Goal: Transaction & Acquisition: Purchase product/service

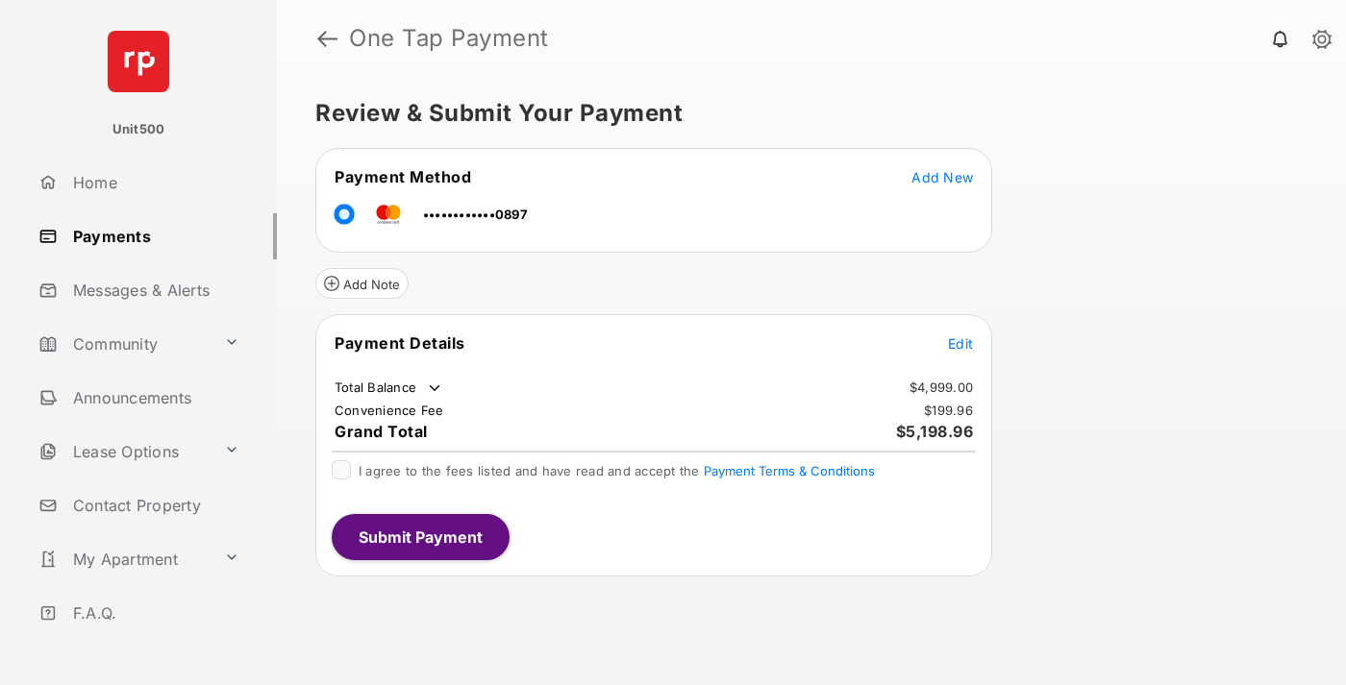
click at [960, 343] on span "Edit" at bounding box center [960, 343] width 25 height 16
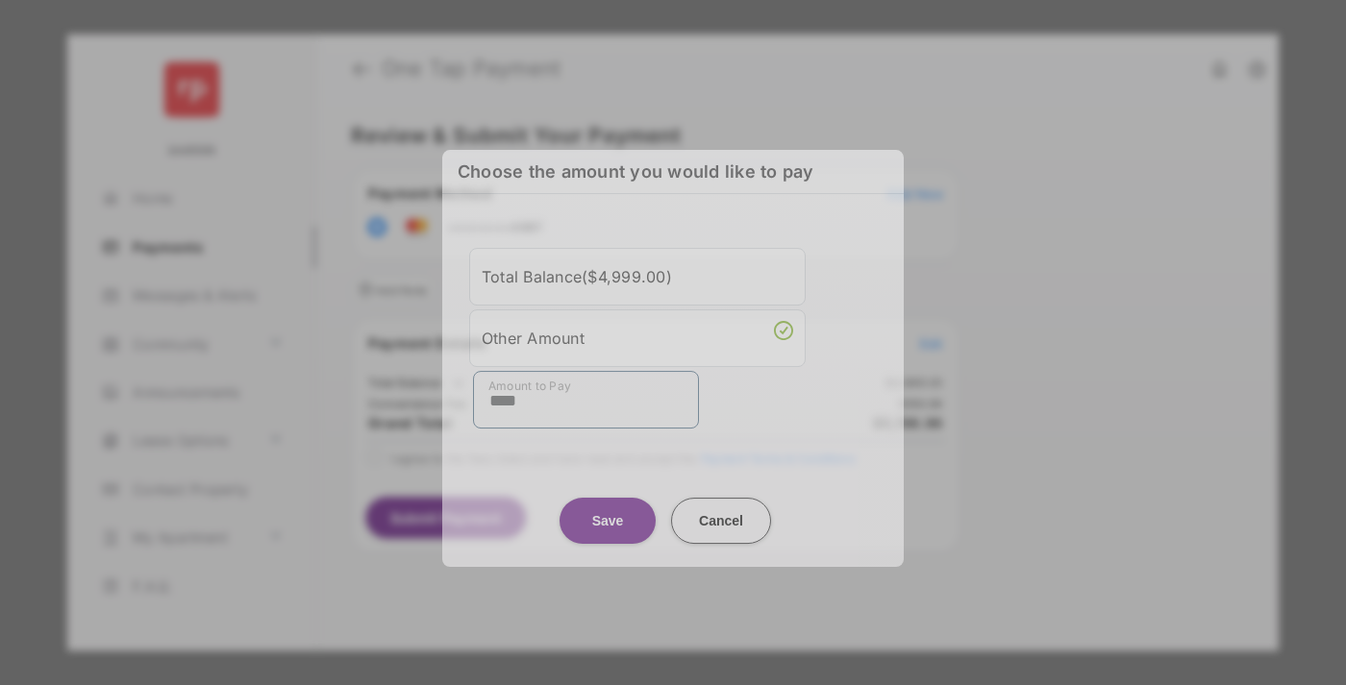
type input "****"
click at [608, 508] on button "Save" at bounding box center [607, 521] width 96 height 46
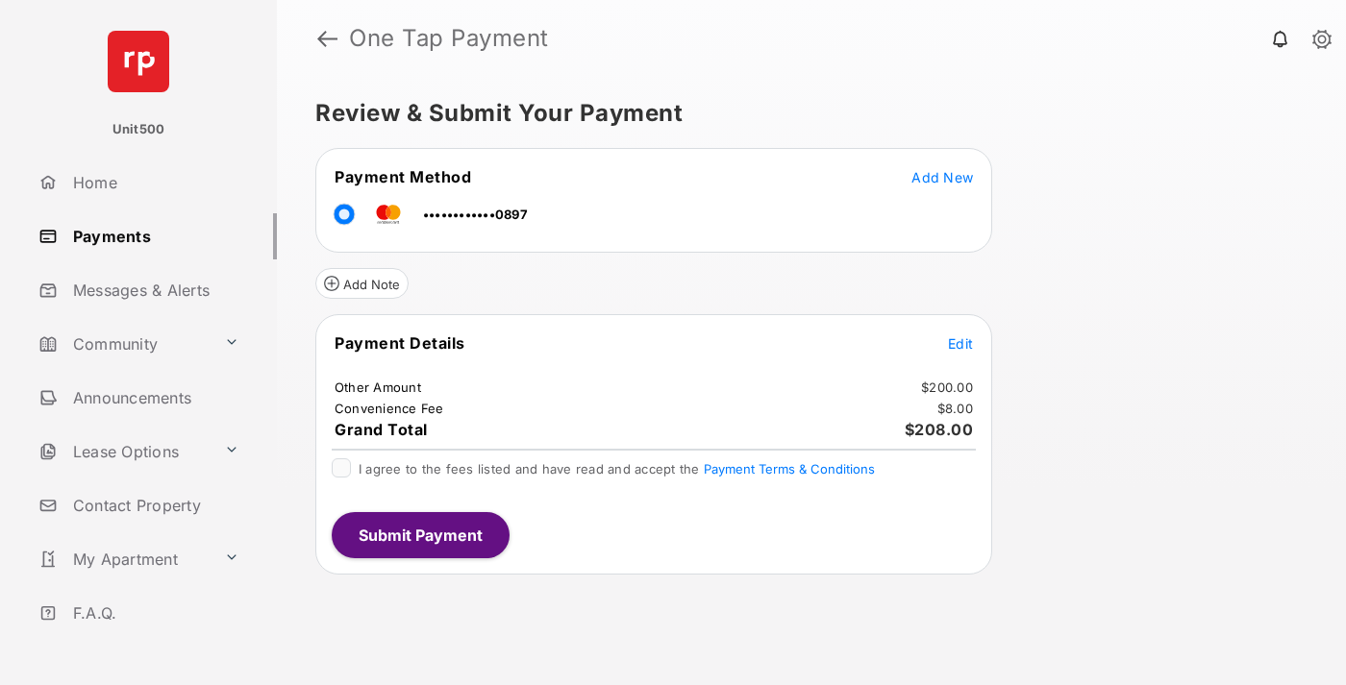
click at [960, 343] on span "Edit" at bounding box center [960, 343] width 25 height 16
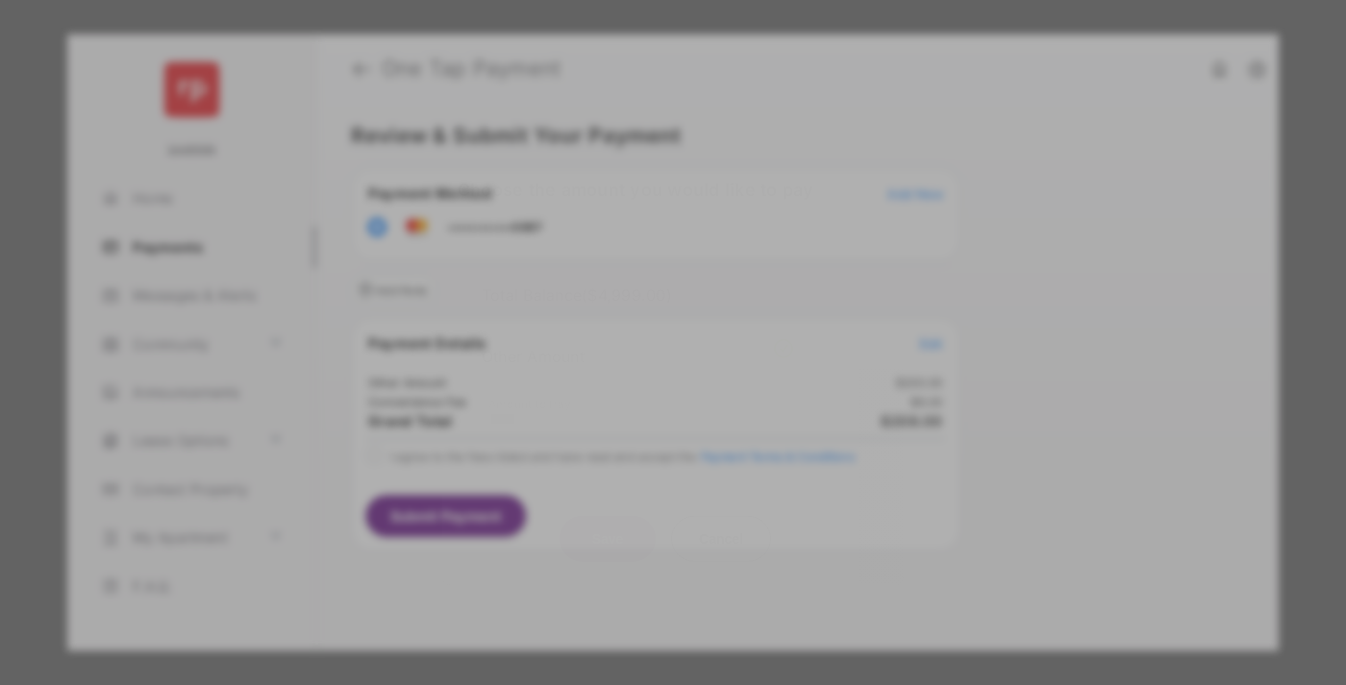
click at [608, 534] on button "Save" at bounding box center [607, 538] width 96 height 46
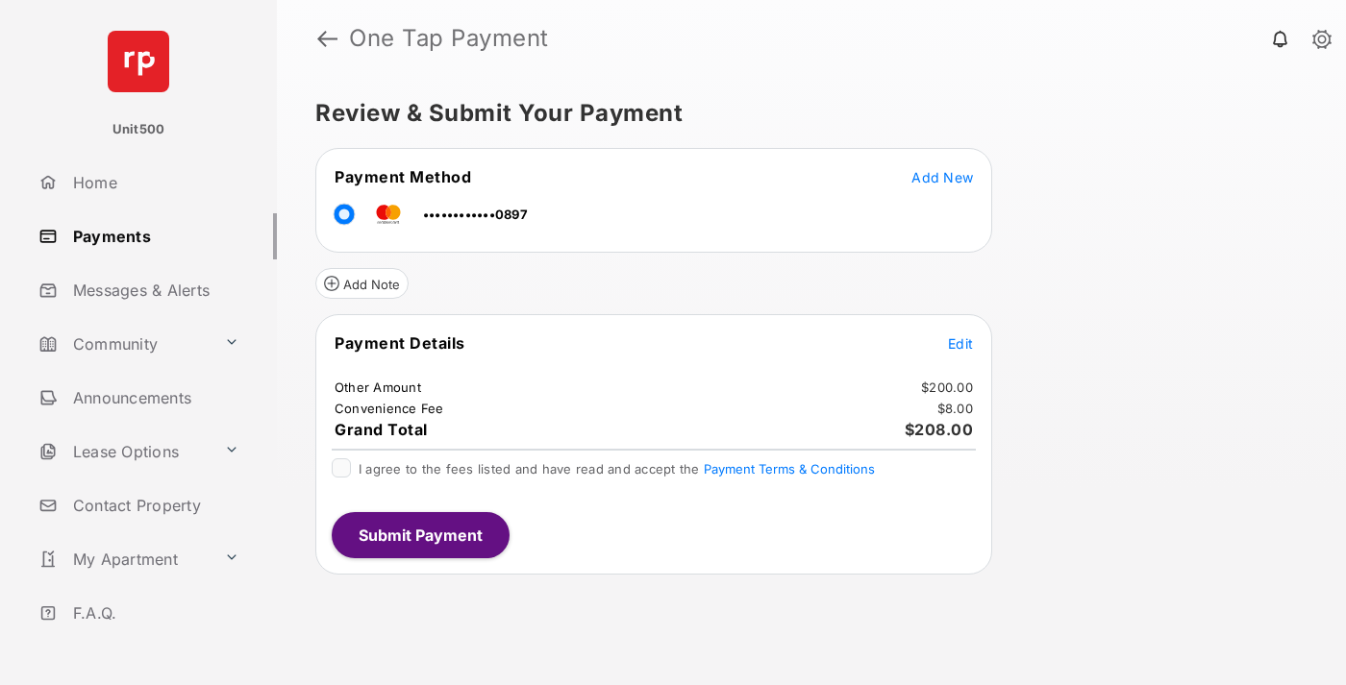
click at [419, 534] on button "Submit Payment" at bounding box center [421, 535] width 178 height 46
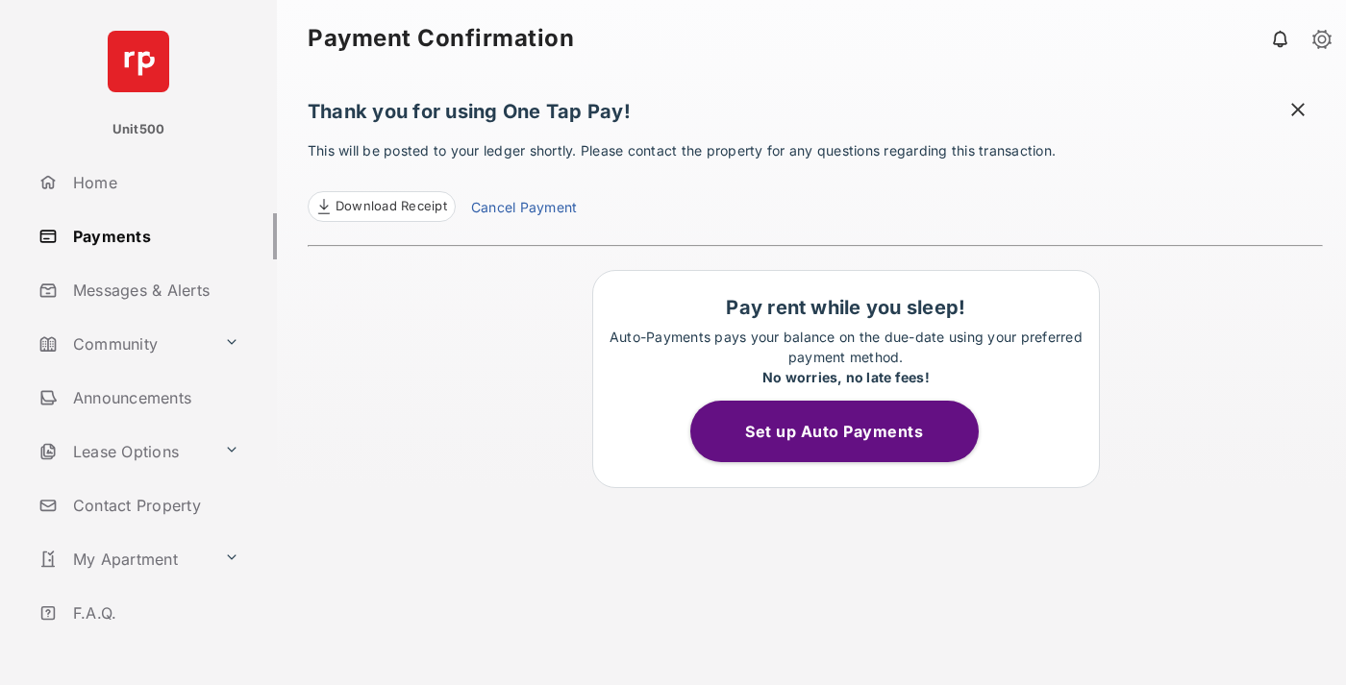
click at [381, 207] on span "Download Receipt" at bounding box center [391, 206] width 112 height 19
click at [1298, 112] on span at bounding box center [1297, 112] width 19 height 24
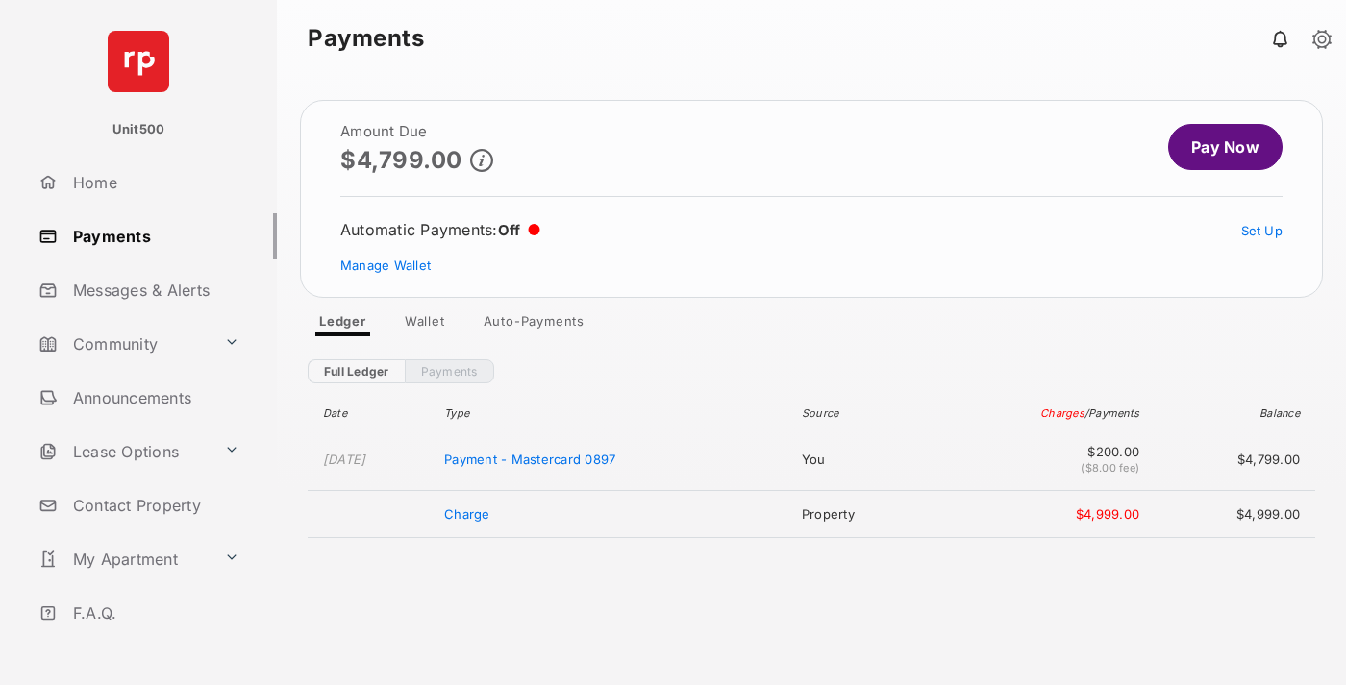
click at [385, 265] on link "Manage Wallet" at bounding box center [385, 265] width 90 height 15
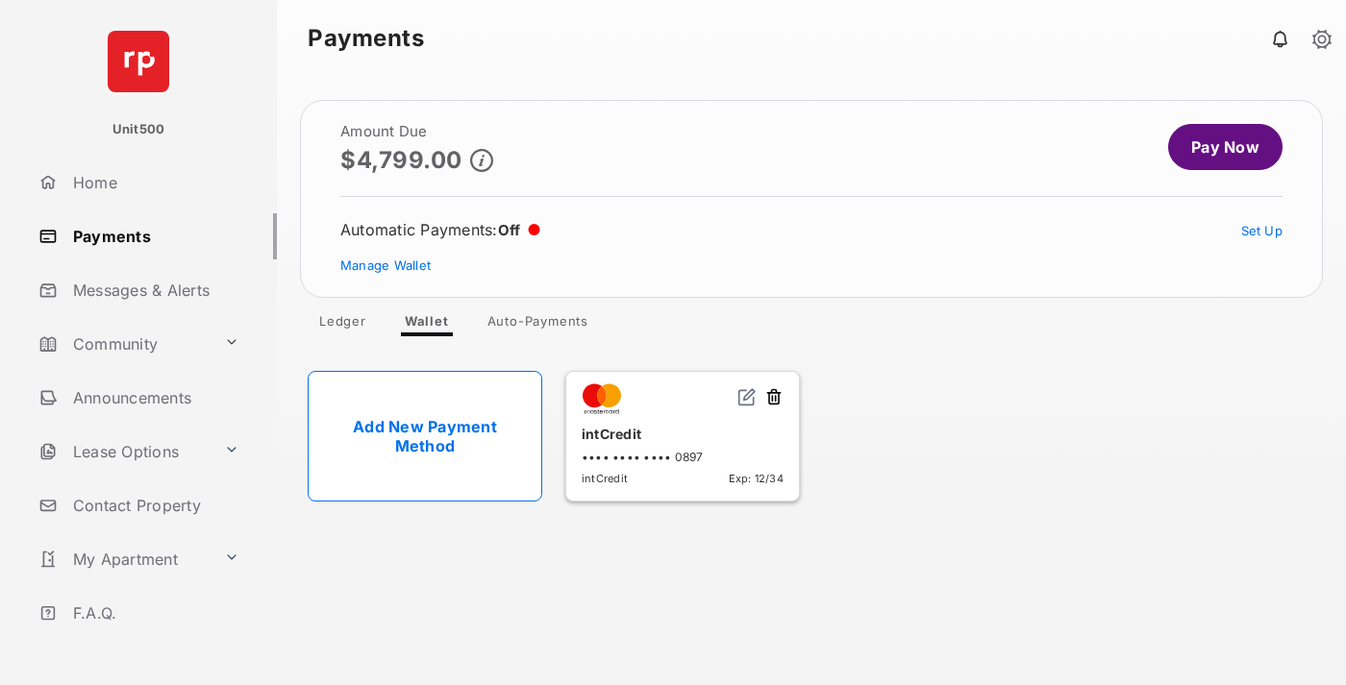
click at [774, 398] on button at bounding box center [773, 398] width 19 height 22
